Goal: Transaction & Acquisition: Purchase product/service

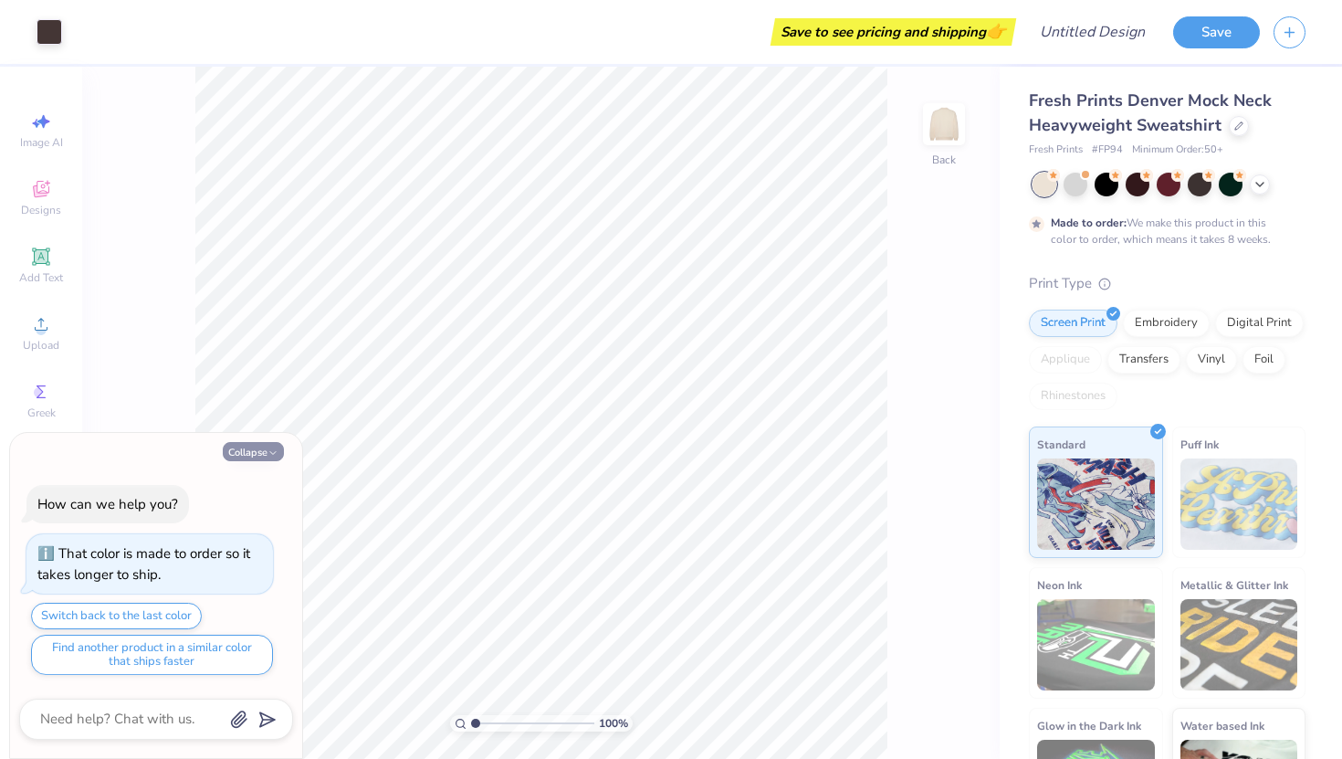
click at [268, 454] on icon "button" at bounding box center [273, 452] width 11 height 11
type textarea "x"
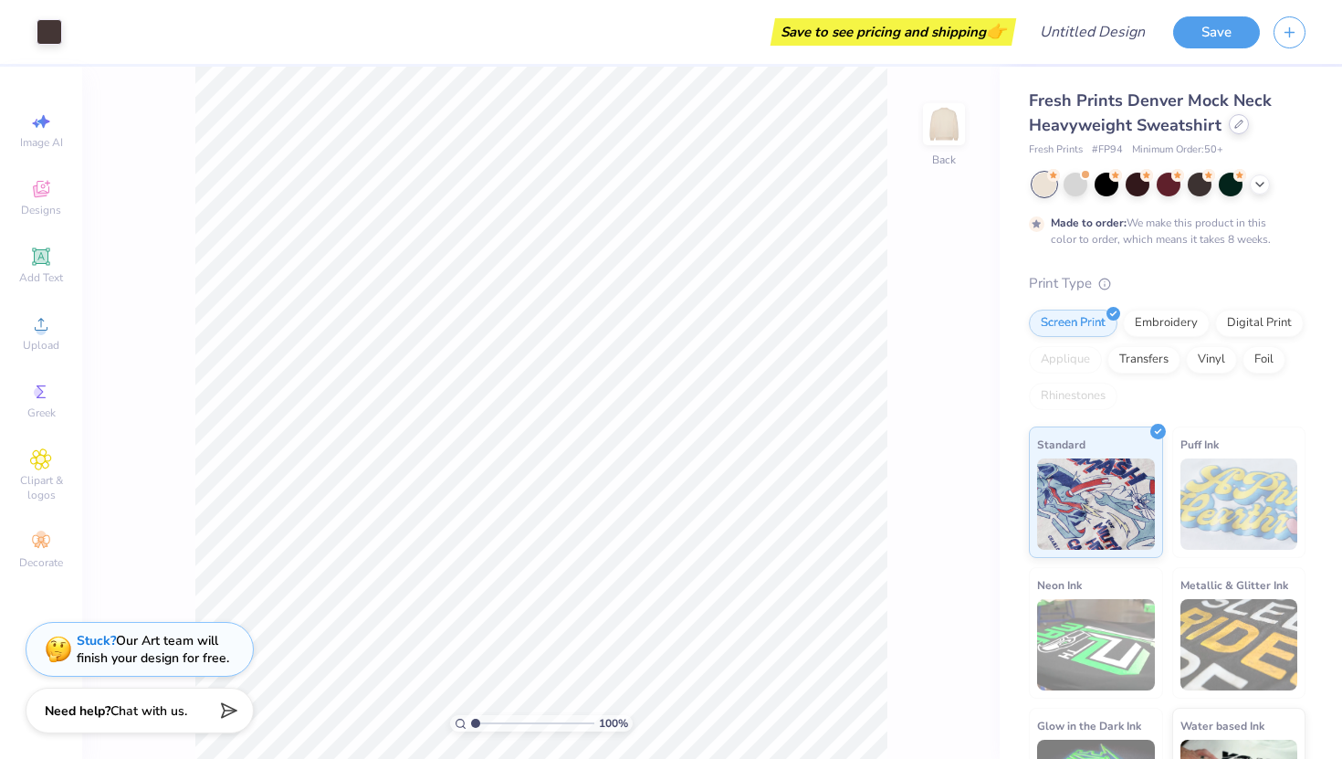
click at [1232, 129] on div at bounding box center [1239, 124] width 20 height 20
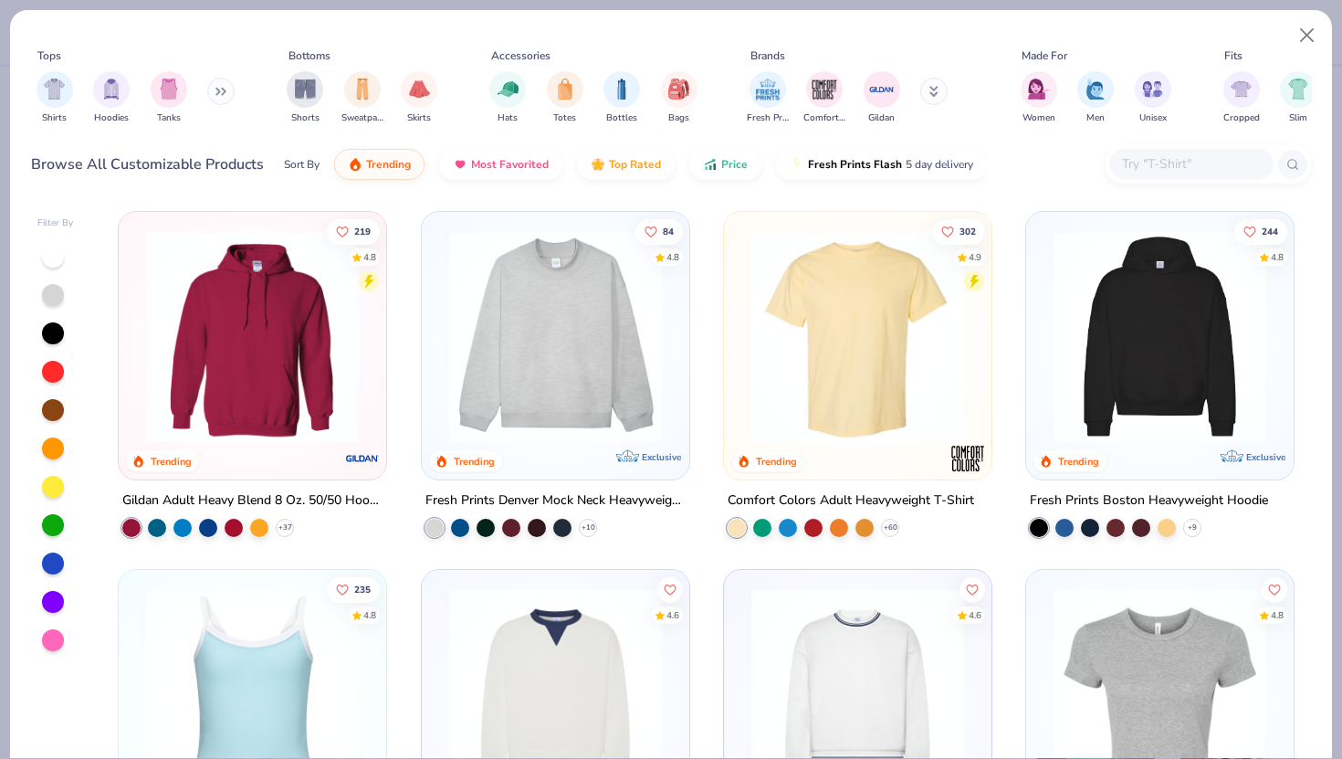
click at [794, 380] on img at bounding box center [857, 336] width 231 height 213
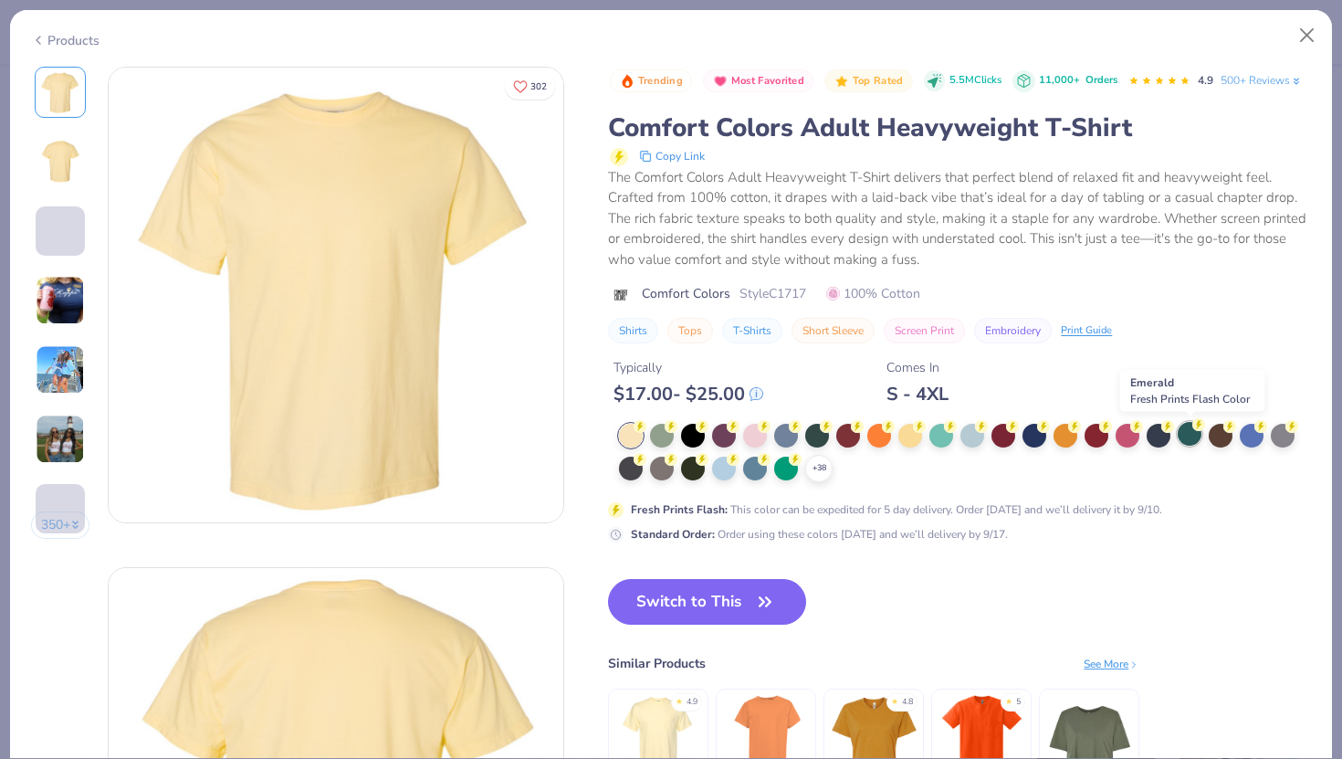
click at [1190, 429] on div at bounding box center [1190, 434] width 24 height 24
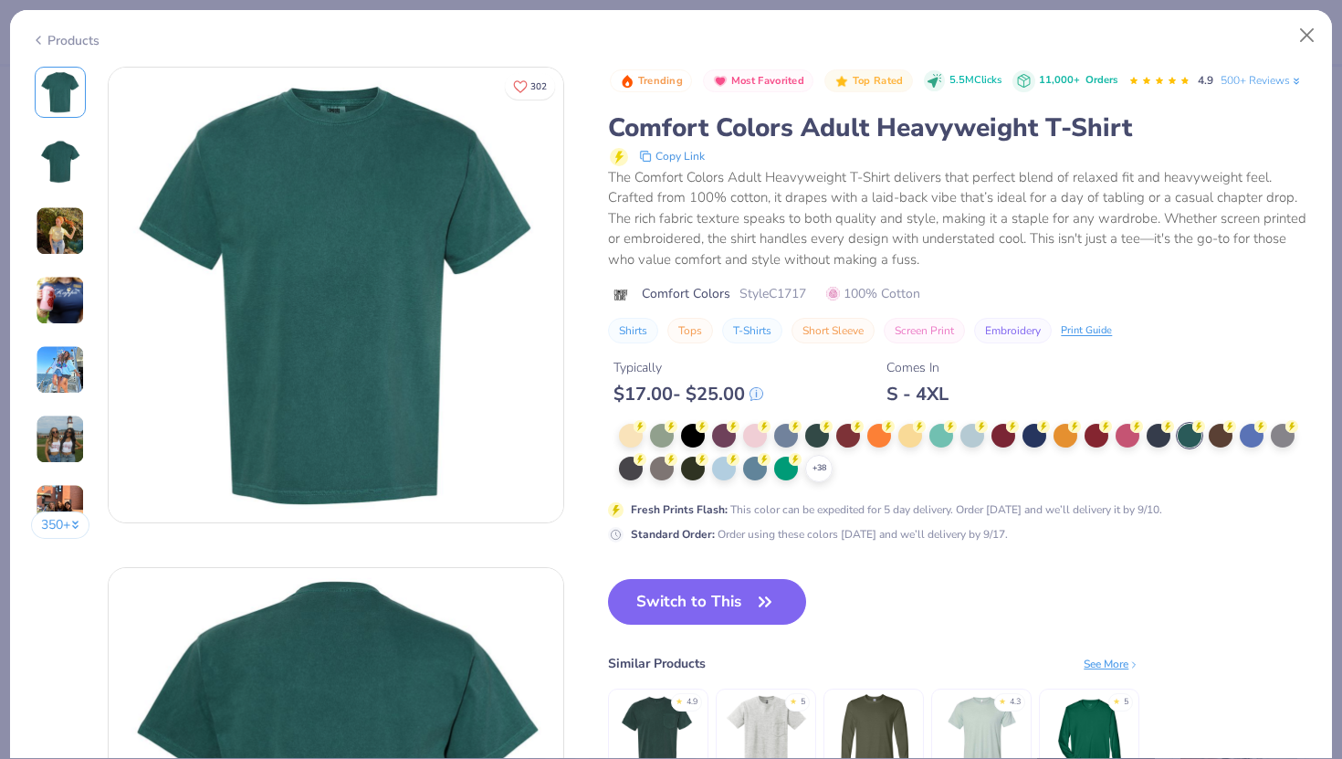
click at [69, 42] on div "Products" at bounding box center [65, 40] width 68 height 19
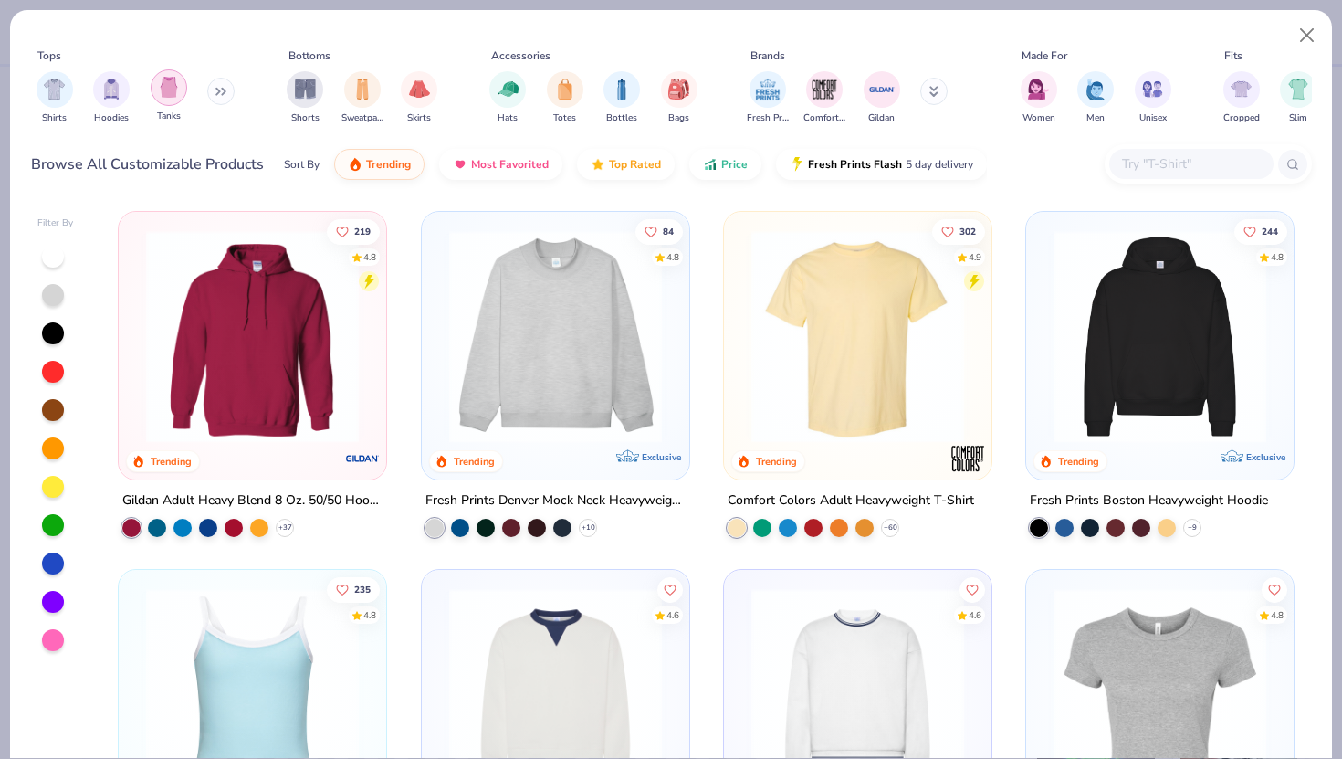
click at [182, 96] on div "filter for Tanks" at bounding box center [169, 87] width 37 height 37
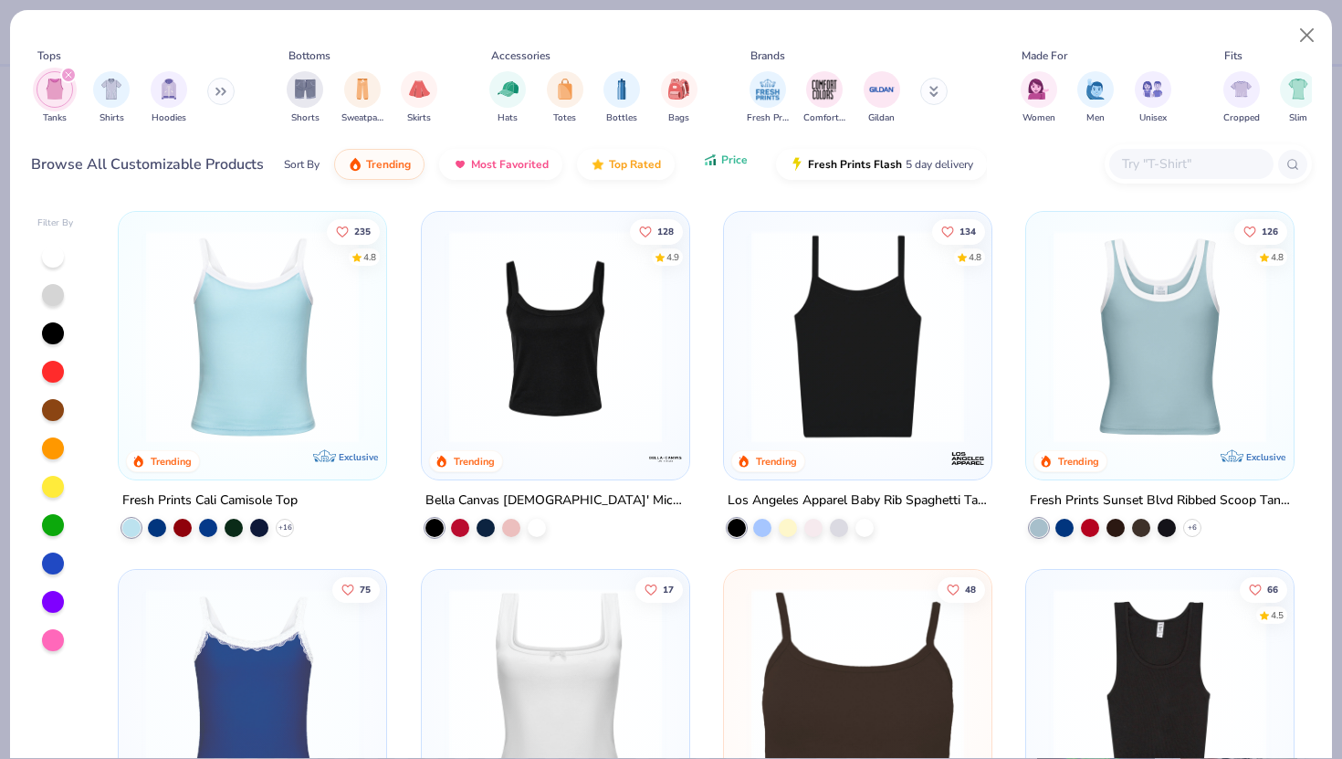
click at [728, 161] on span "Price" at bounding box center [734, 160] width 26 height 15
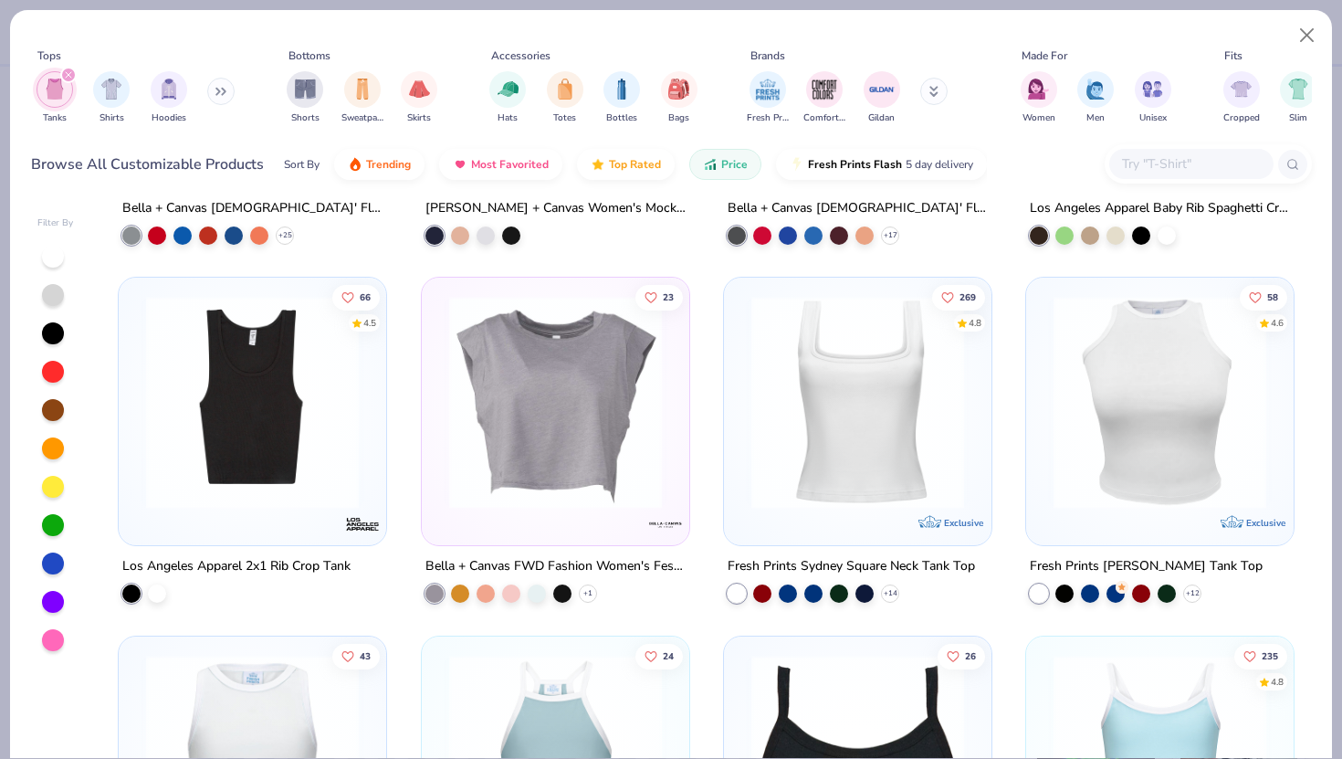
scroll to position [1801, 0]
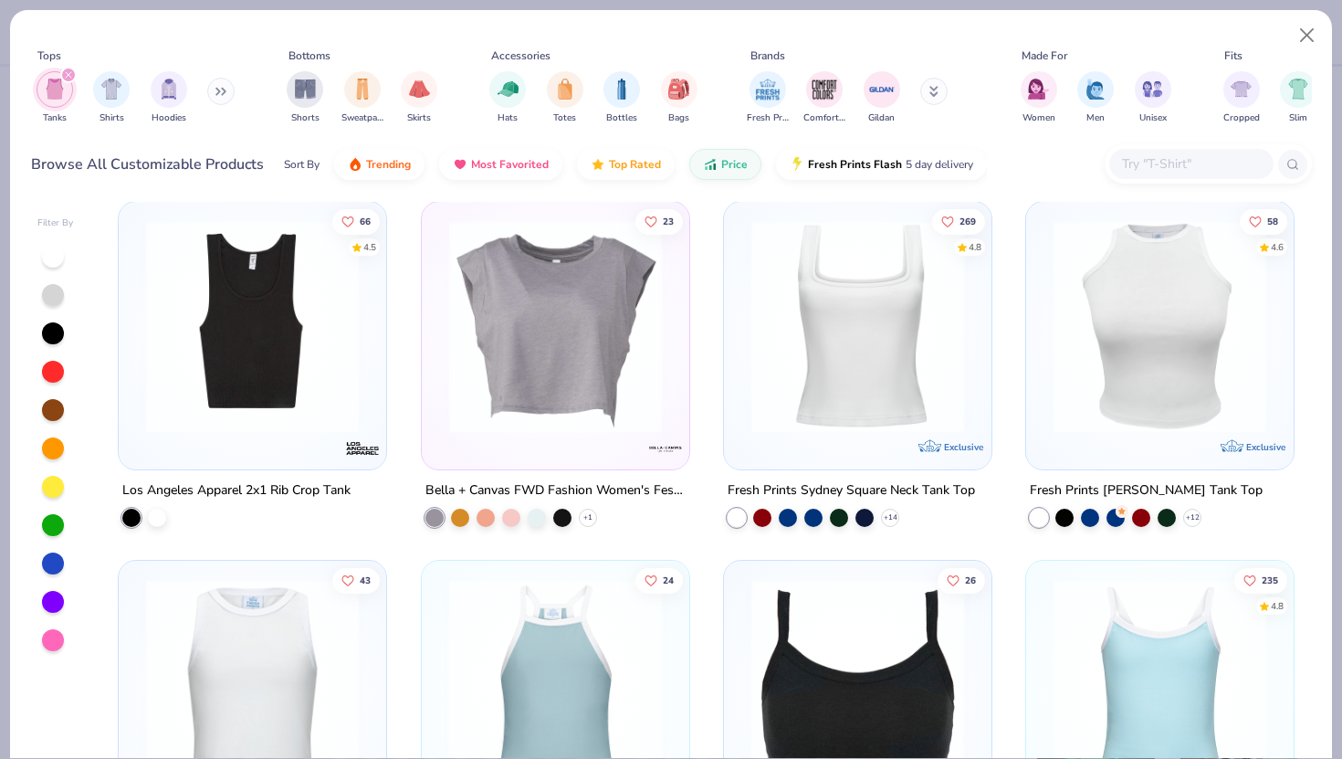
click at [797, 436] on div at bounding box center [857, 331] width 249 height 240
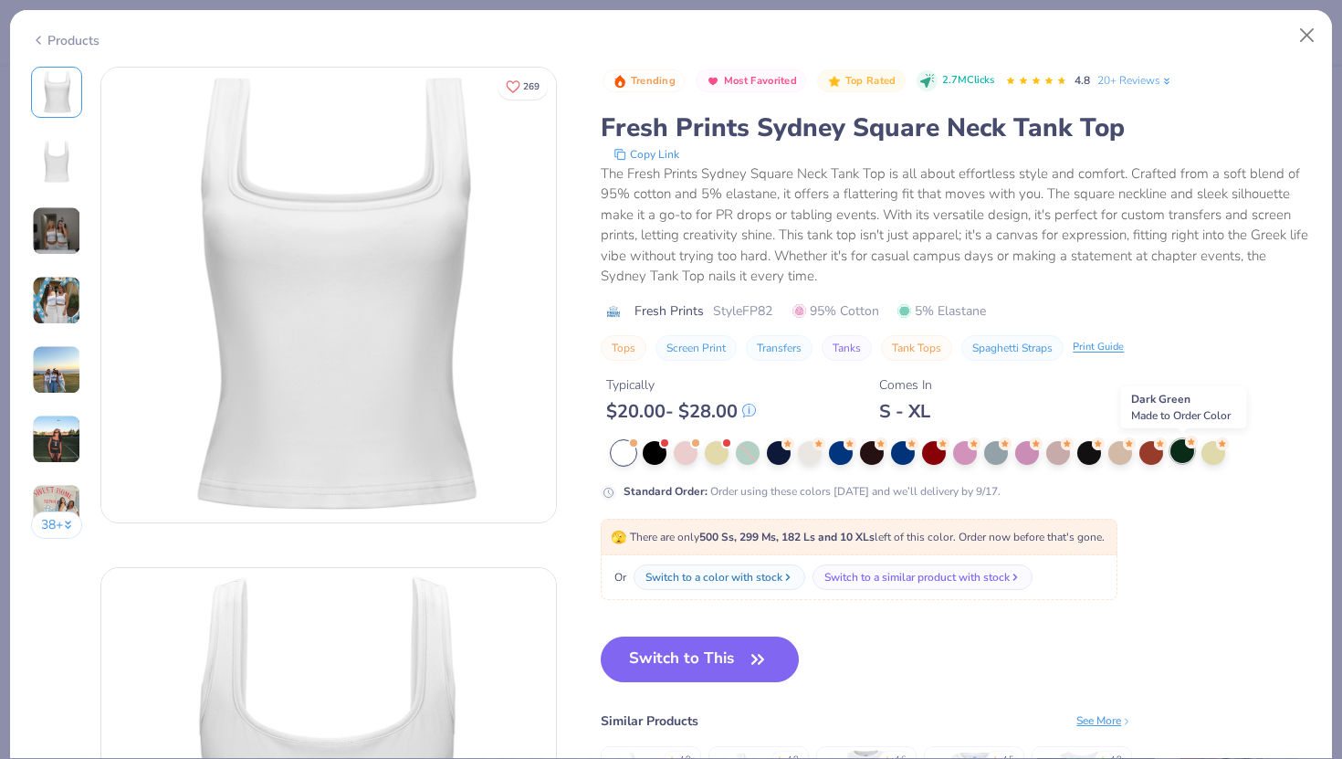
click at [1188, 447] on icon at bounding box center [1191, 442] width 13 height 13
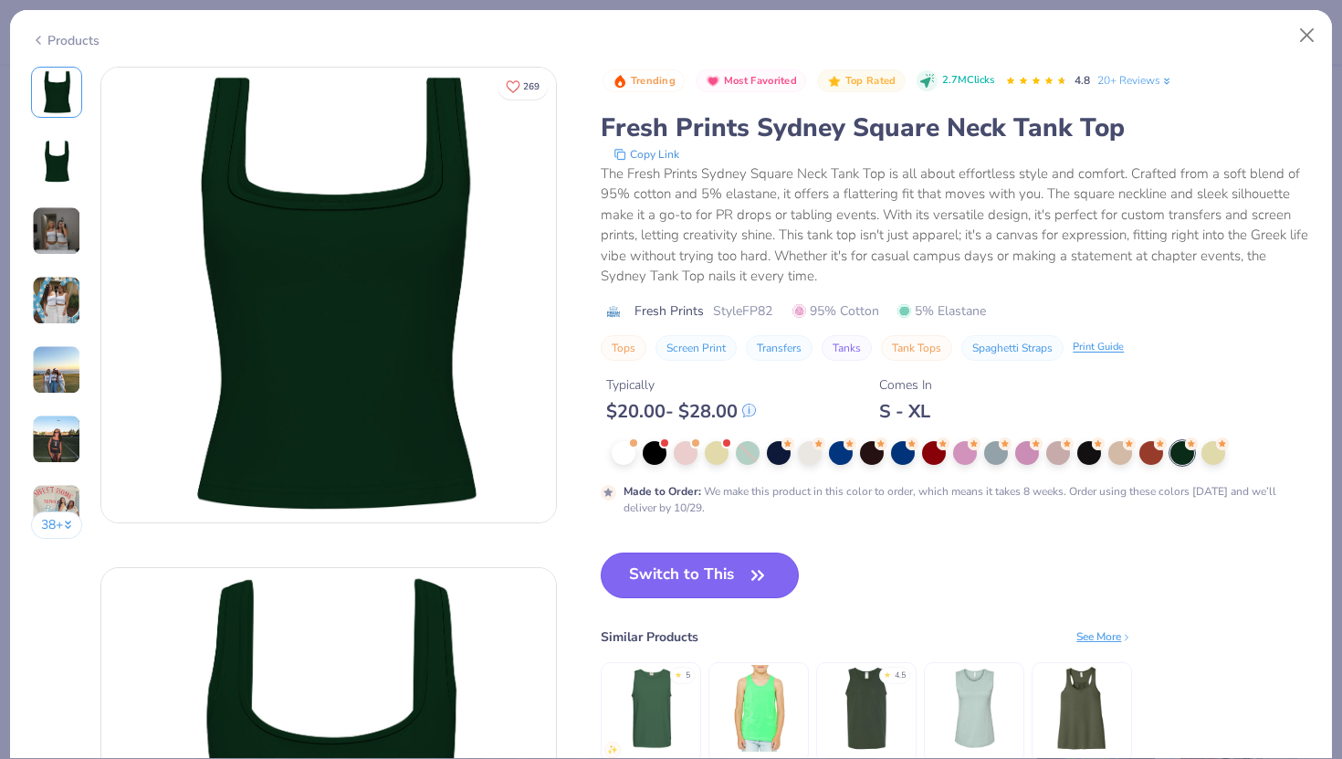
click at [710, 587] on button "Switch to This" at bounding box center [700, 575] width 198 height 46
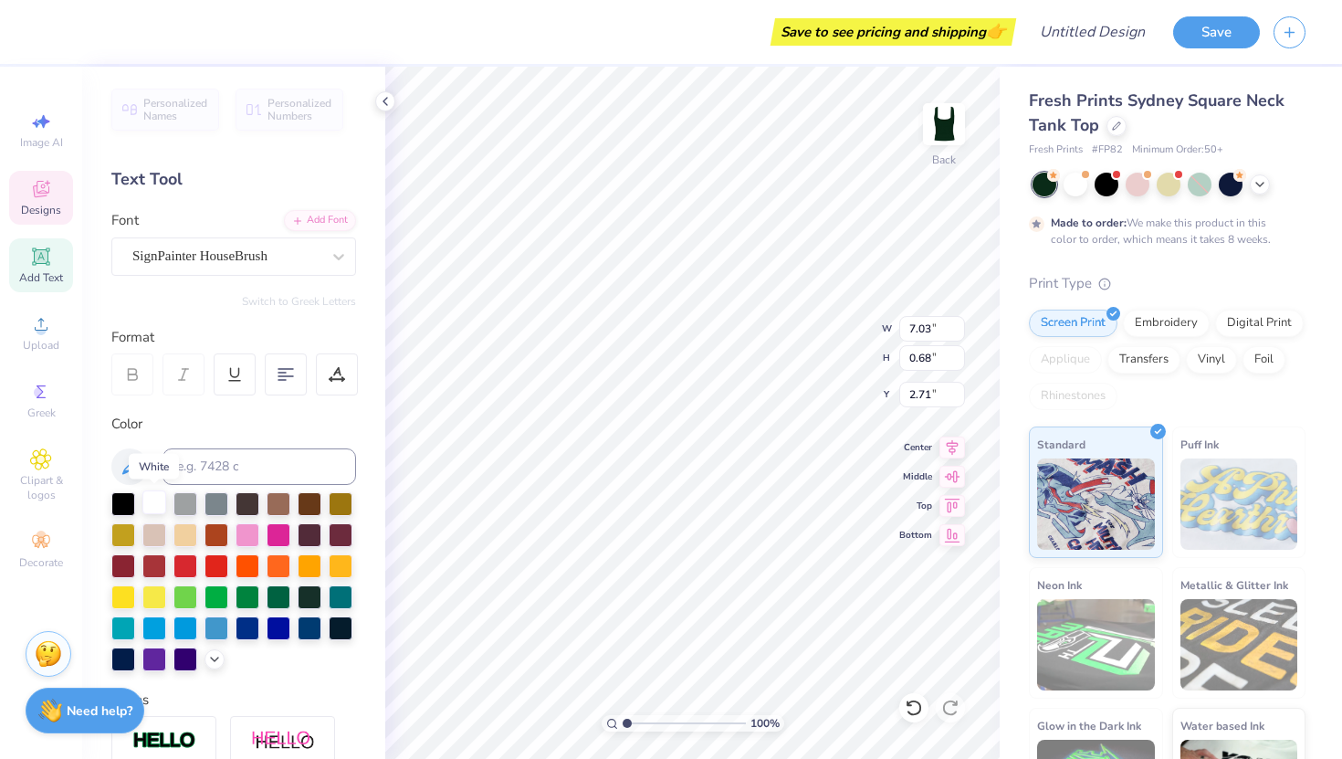
click at [156, 498] on div at bounding box center [154, 502] width 24 height 24
type input "1.64"
type input "1.85"
type input "0.50"
click at [148, 492] on div at bounding box center [154, 502] width 24 height 24
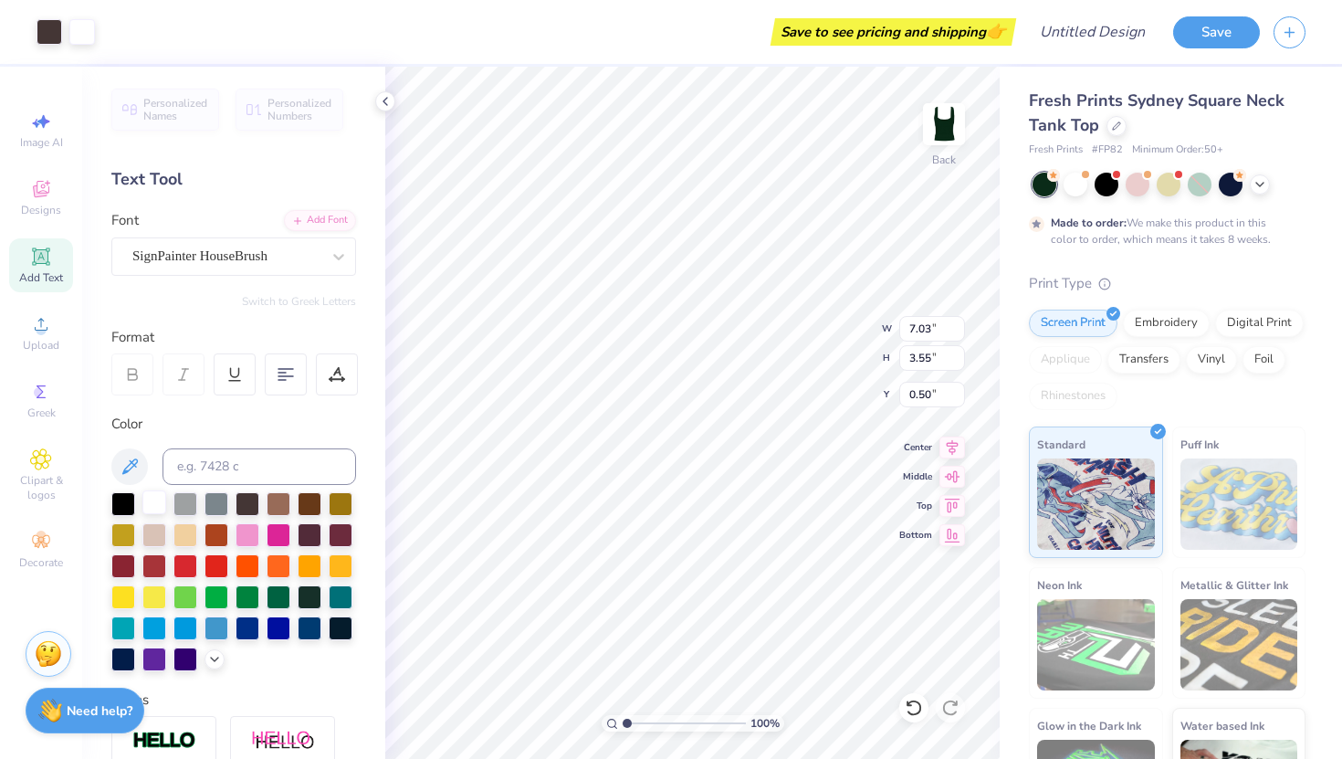
click at [155, 508] on div at bounding box center [154, 502] width 24 height 24
click at [146, 508] on div at bounding box center [154, 502] width 24 height 24
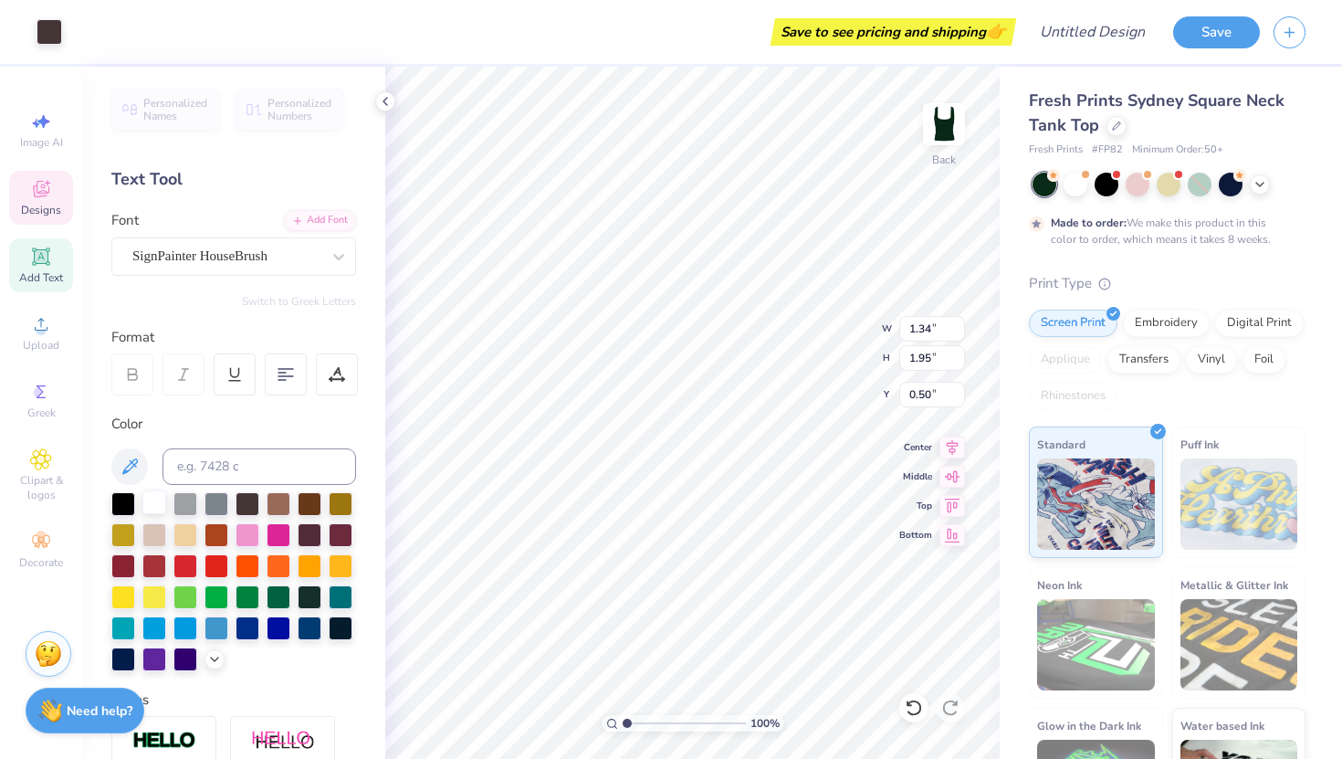
click at [149, 499] on div at bounding box center [154, 502] width 24 height 24
click at [158, 500] on div at bounding box center [154, 502] width 24 height 24
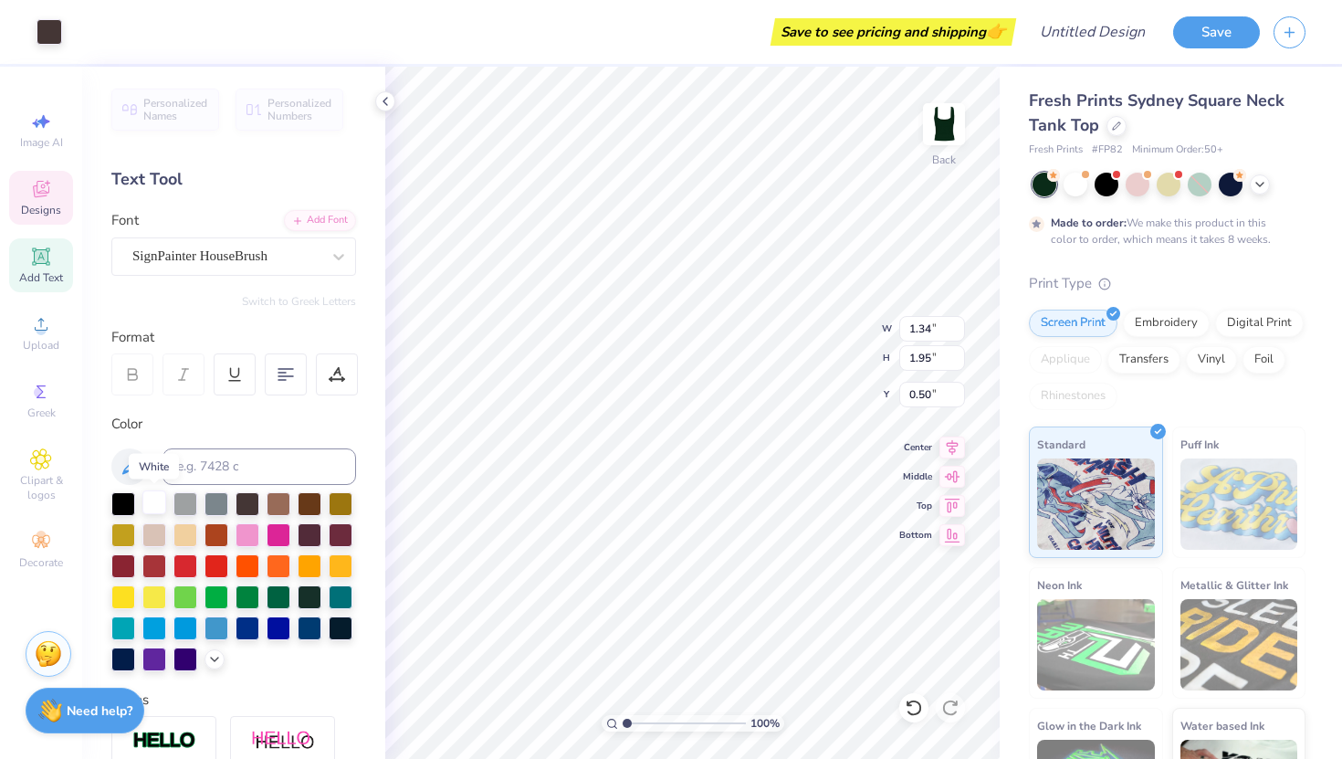
click at [158, 500] on div at bounding box center [154, 502] width 24 height 24
click at [158, 501] on div at bounding box center [154, 502] width 24 height 24
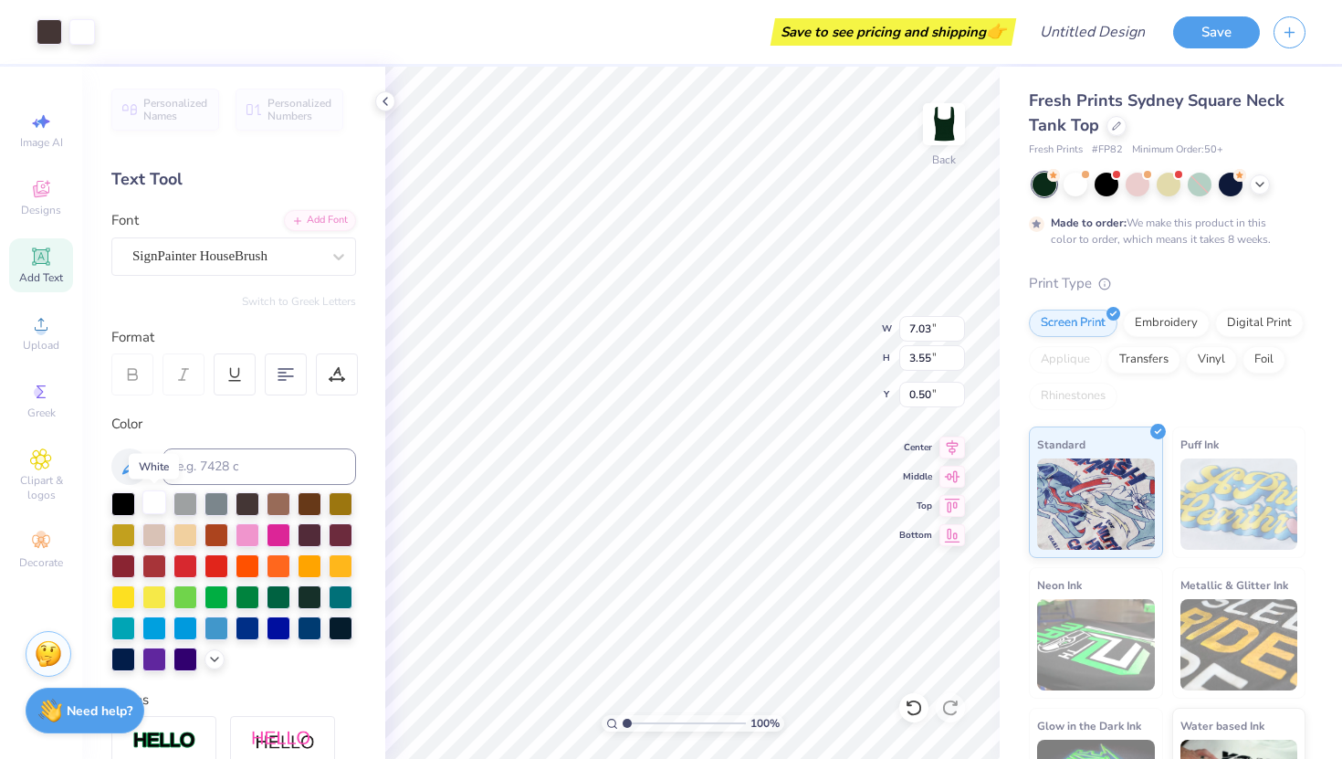
click at [149, 513] on div at bounding box center [154, 502] width 24 height 24
click at [152, 510] on div at bounding box center [154, 502] width 24 height 24
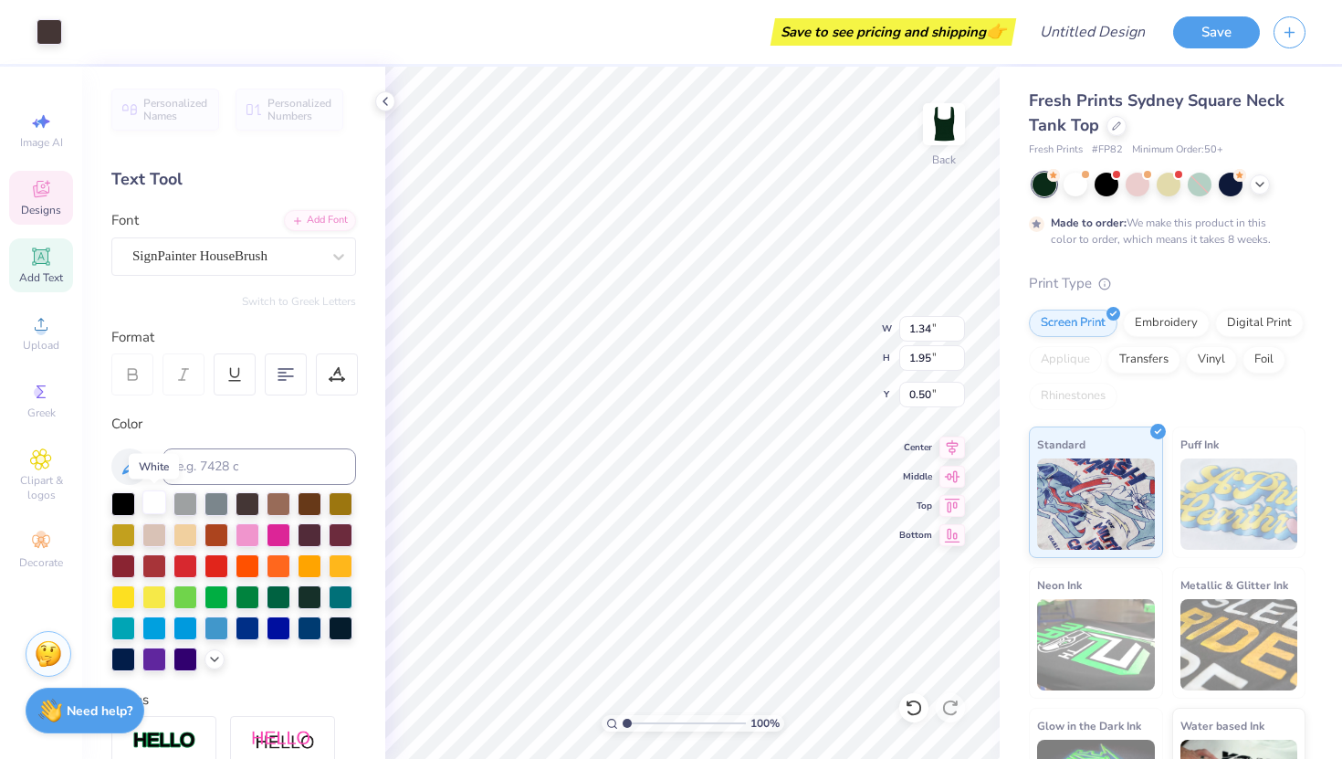
click at [150, 499] on div at bounding box center [154, 502] width 24 height 24
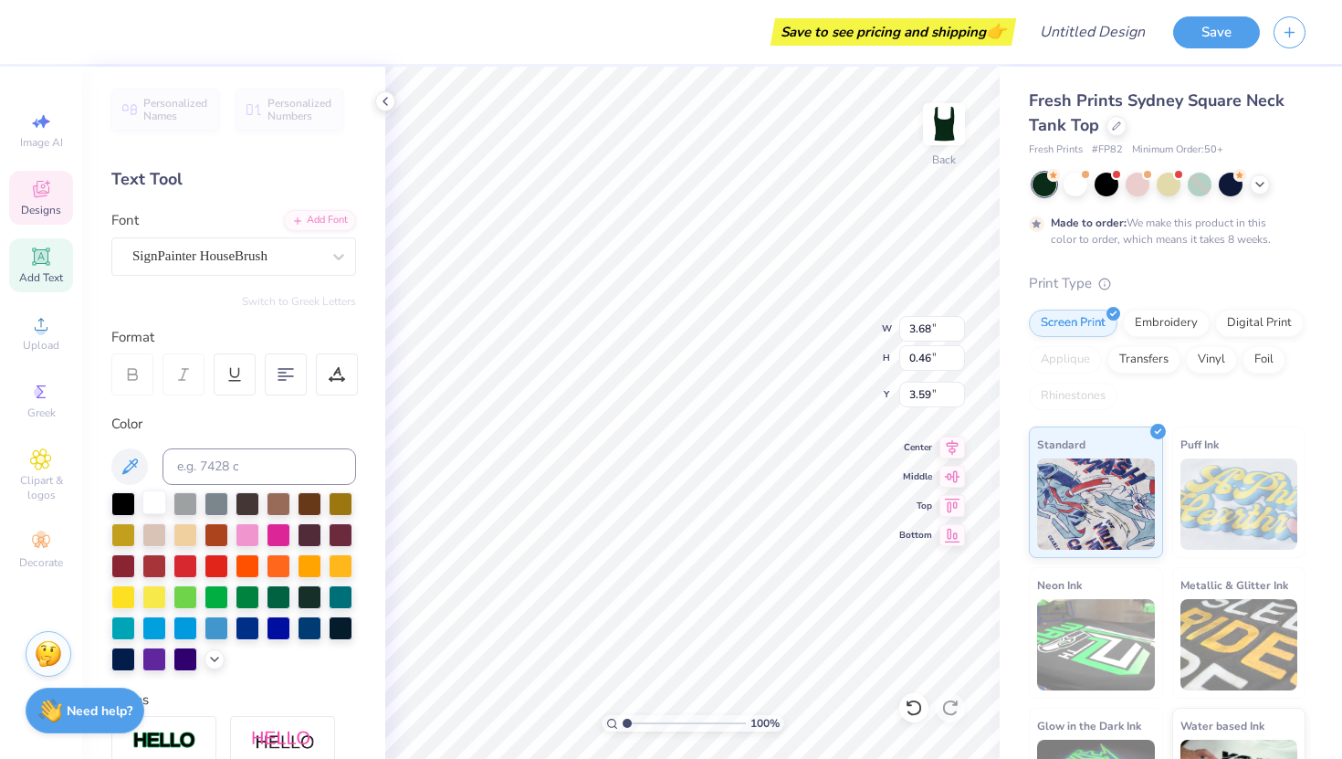
click at [150, 511] on div at bounding box center [154, 502] width 24 height 24
click at [146, 506] on div at bounding box center [154, 502] width 24 height 24
type input "1.64"
type input "1.85"
click at [159, 504] on div at bounding box center [154, 502] width 24 height 24
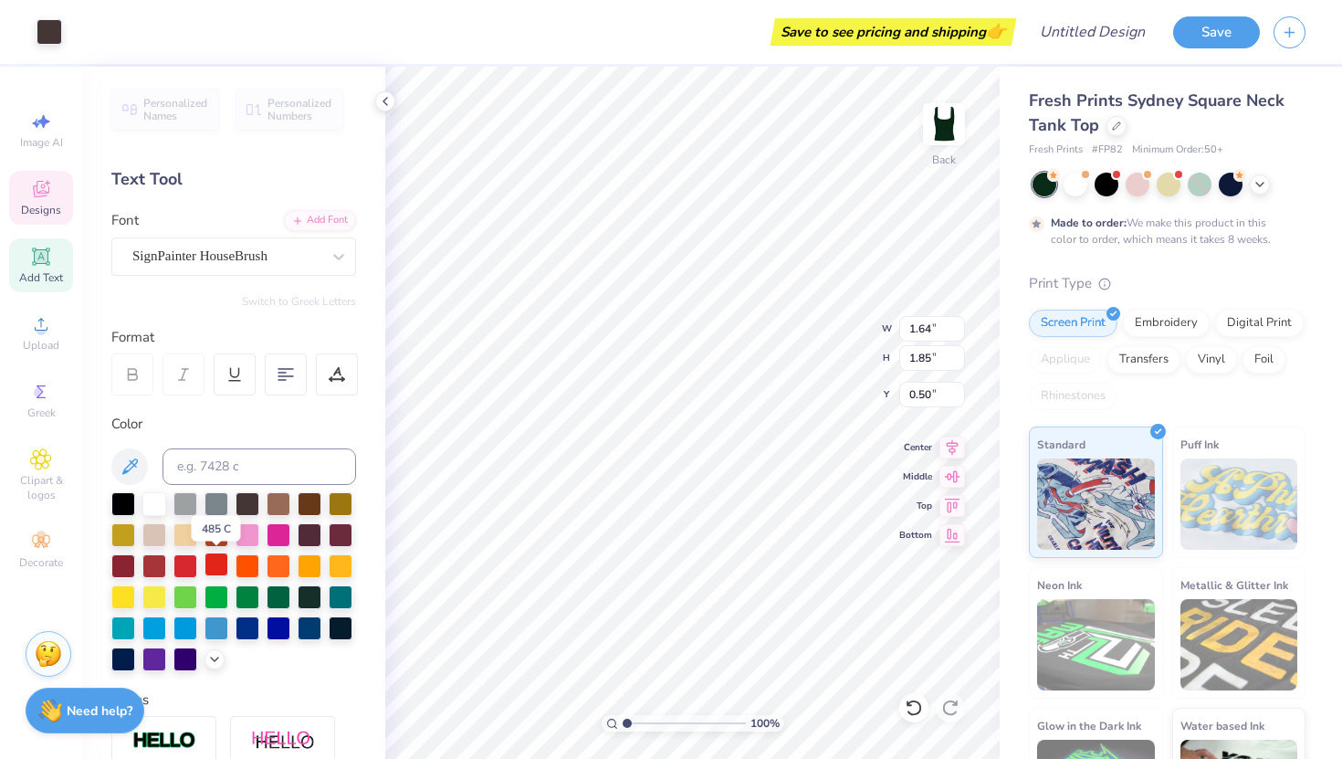
click at [223, 561] on div at bounding box center [217, 564] width 24 height 24
type textarea "alpha Chi omega"
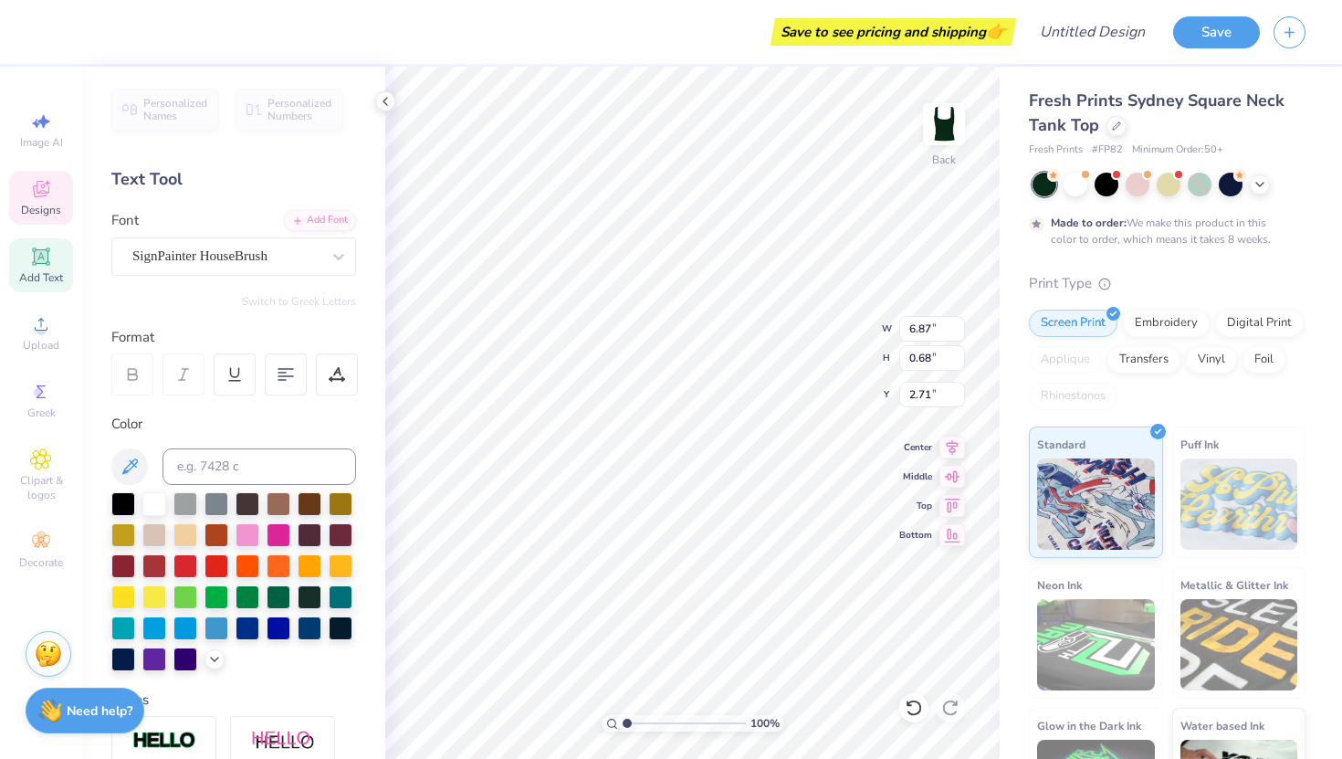
scroll to position [0, 0]
type textarea "a"
type textarea "Camp axo"
type input "1.80"
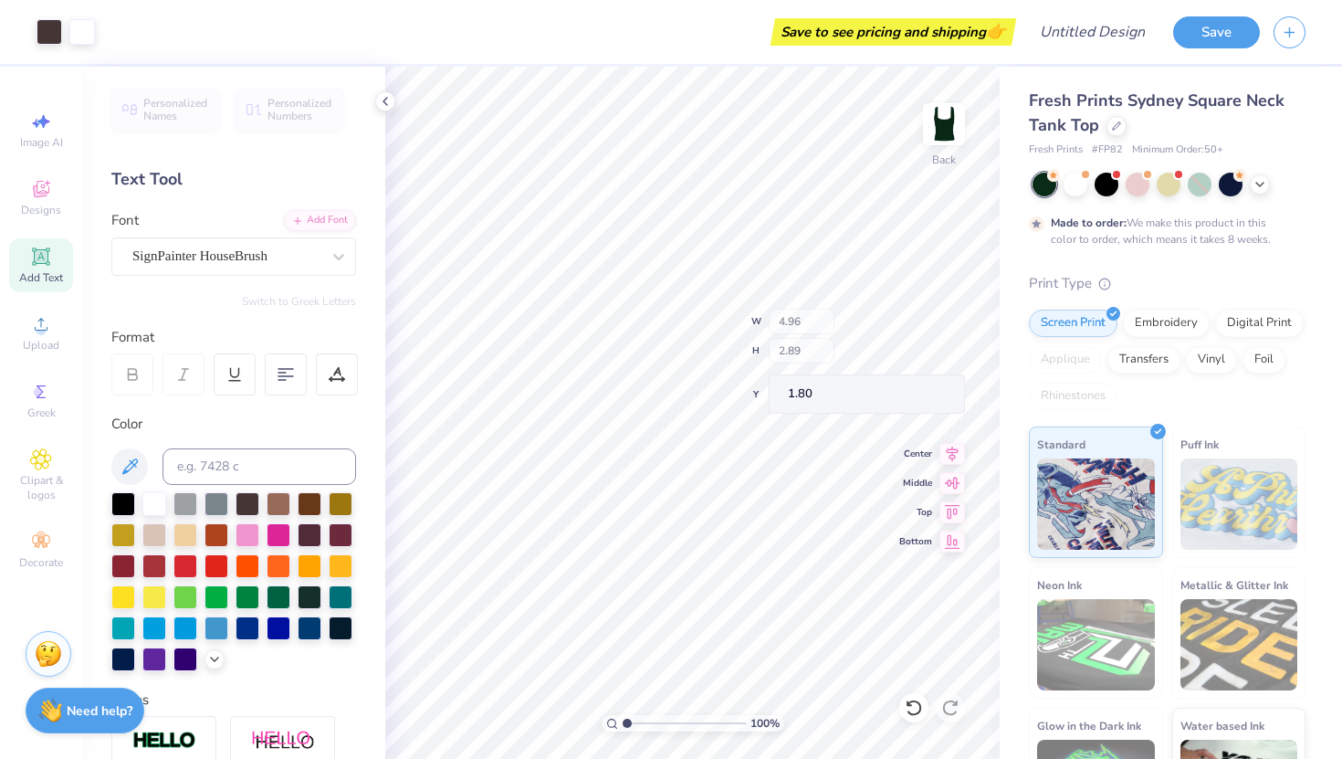
click at [851, 331] on div "100 % Back W 4.96 H 2.89 Y 1.80 Center Middle Top Bottom" at bounding box center [692, 413] width 615 height 692
click at [1181, 326] on div "Embroidery" at bounding box center [1166, 320] width 87 height 27
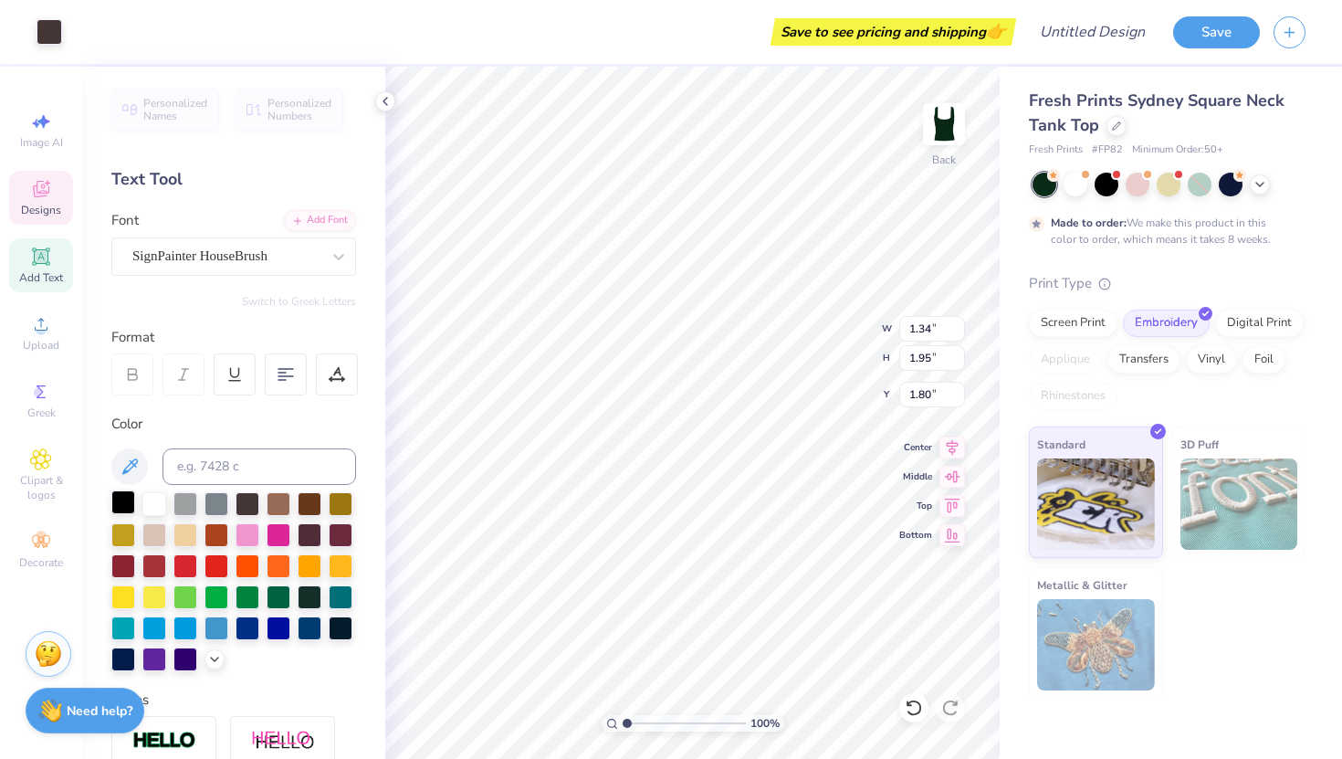
click at [113, 500] on div at bounding box center [123, 502] width 24 height 24
click at [135, 501] on div at bounding box center [123, 502] width 24 height 24
click at [151, 502] on div at bounding box center [154, 502] width 24 height 24
type input "4.08"
click at [42, 30] on div at bounding box center [50, 30] width 26 height 26
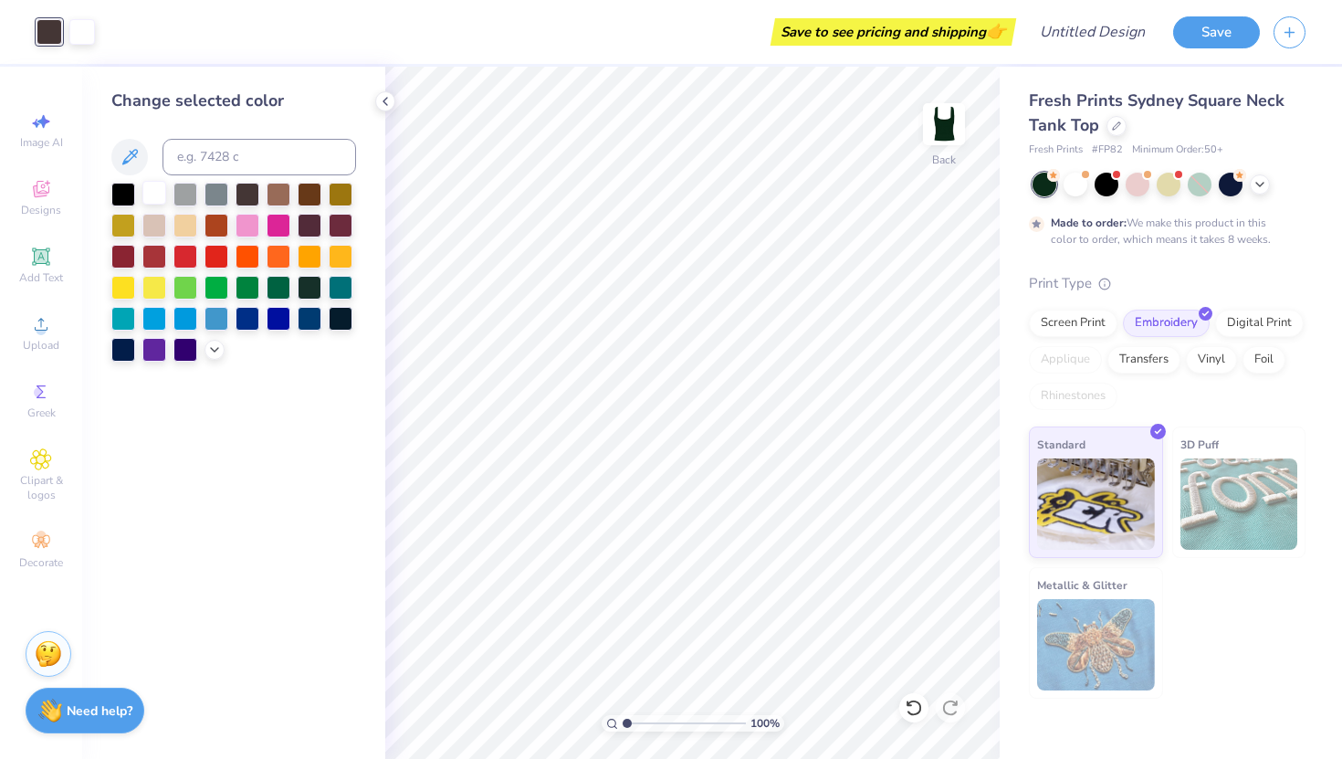
click at [143, 195] on div at bounding box center [154, 193] width 24 height 24
click at [331, 510] on div "Change selected color" at bounding box center [233, 413] width 303 height 692
